Goal: Go to known website: Access a specific website the user already knows

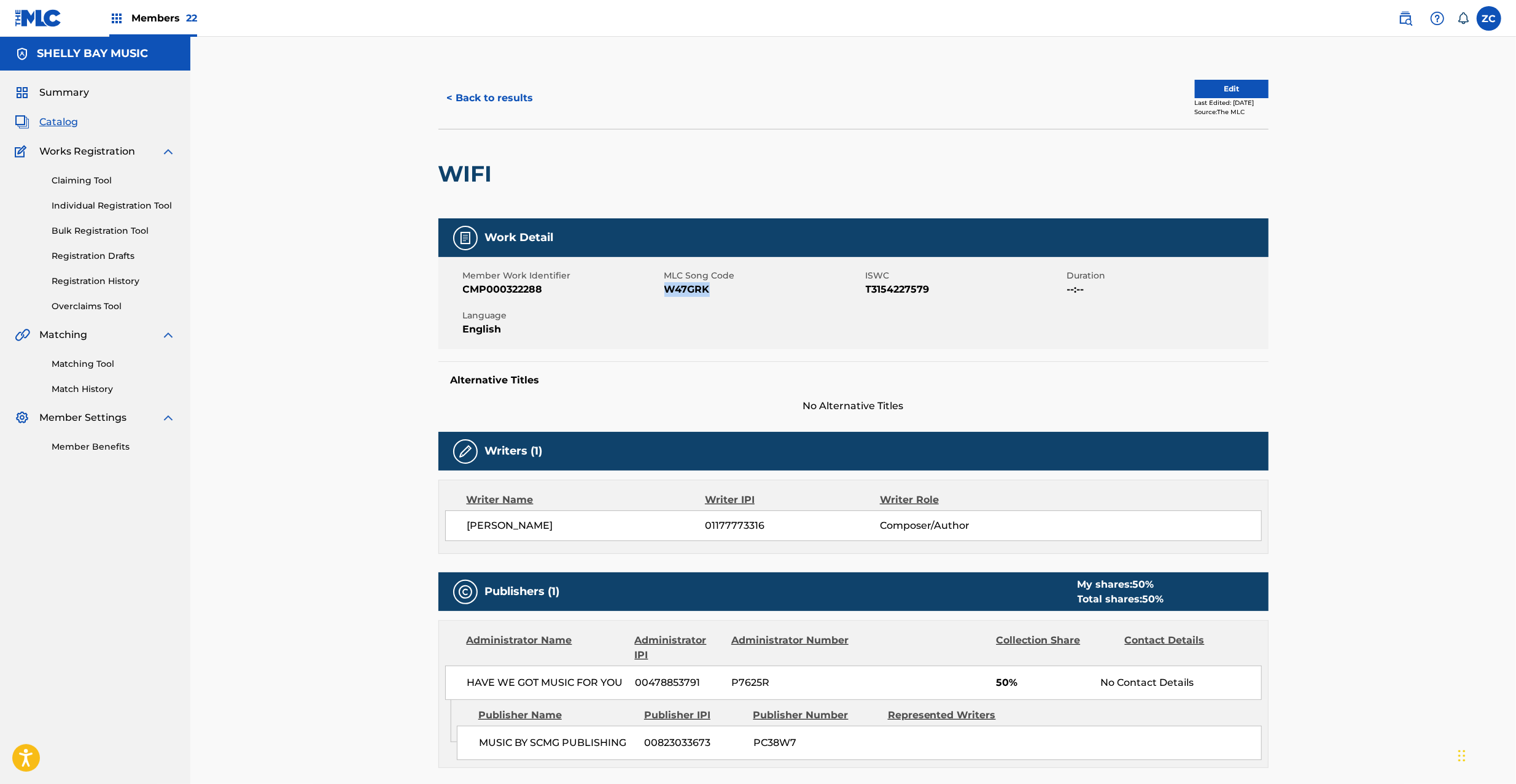
click at [30, 15] on img at bounding box center [39, 18] width 47 height 18
